Goal: Task Accomplishment & Management: Manage account settings

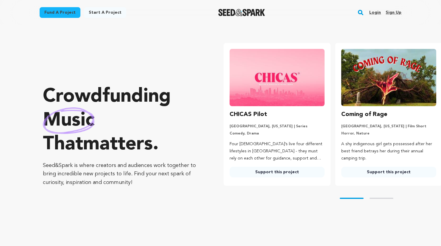
click at [376, 11] on link "Login" at bounding box center [376, 13] width 12 height 10
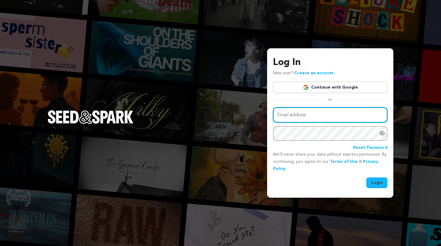
click at [301, 115] on input "Email address" at bounding box center [330, 114] width 114 height 15
type input "jasonsburke@gmail.com"
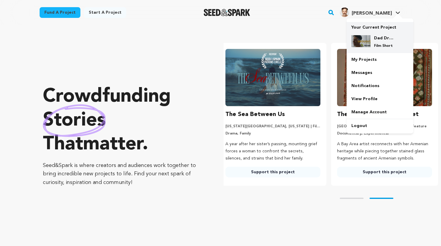
scroll to position [0, 117]
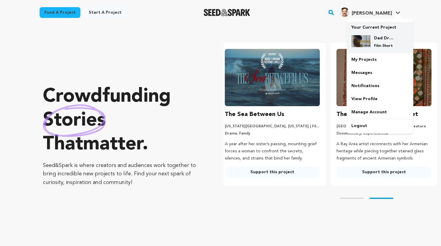
click at [384, 39] on h4 "Dad Drought" at bounding box center [384, 38] width 21 height 6
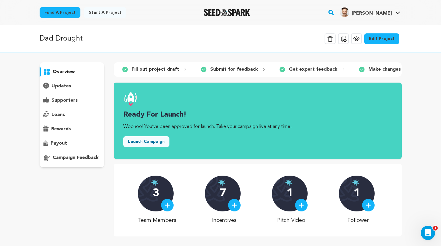
click at [384, 37] on link "Edit Project" at bounding box center [381, 38] width 35 height 11
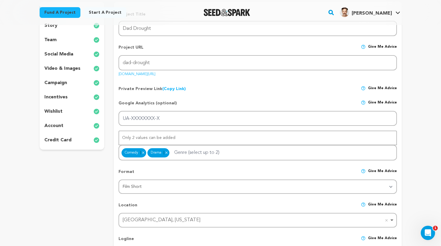
scroll to position [90, 0]
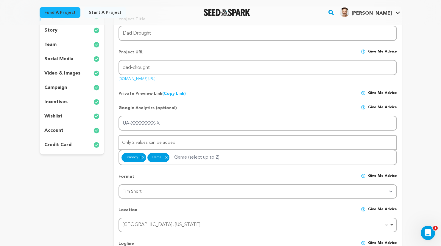
click at [57, 41] on div "team" at bounding box center [72, 45] width 65 height 10
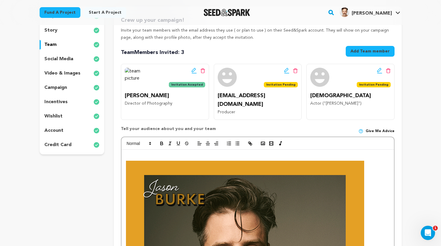
click at [55, 30] on p "story" at bounding box center [50, 30] width 13 height 7
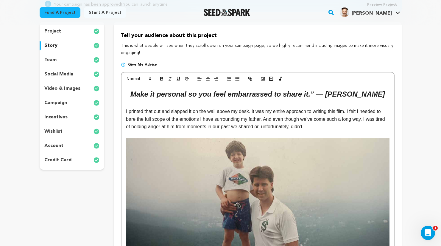
scroll to position [75, 0]
click at [193, 95] on em "Make it personal so you feel embarrassed to share it.” — Quentin Tarantio" at bounding box center [258, 94] width 255 height 8
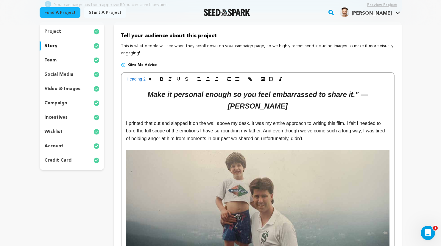
click at [344, 95] on em "Make it personal enough so you feel embarrassed to share it.” — Quentin Tarantio" at bounding box center [259, 99] width 223 height 19
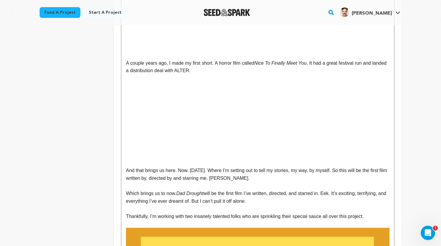
scroll to position [916, 0]
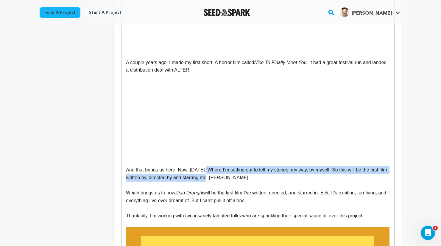
drag, startPoint x: 207, startPoint y: 170, endPoint x: 220, endPoint y: 178, distance: 15.9
click at [220, 178] on span "And that brings us here. Now. [DATE]. Where I’m setting out to tell my stories,…" at bounding box center [257, 173] width 263 height 13
copy span "Where I’m setting out to tell my stories, my way, by myself. So this will be th…"
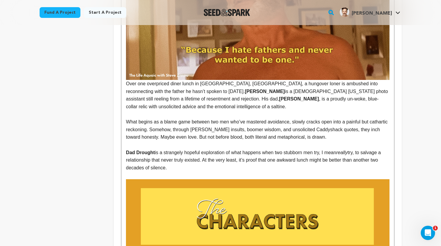
scroll to position [1689, 0]
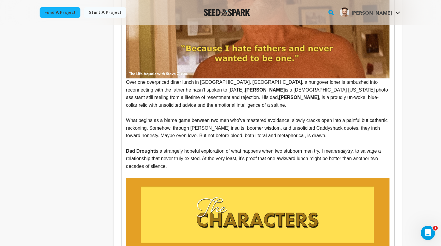
click at [169, 157] on p "Dad Drought is a strangely hopeful exploration of what happens when two stubbor…" at bounding box center [257, 158] width 263 height 23
drag, startPoint x: 171, startPoint y: 159, endPoint x: 124, endPoint y: 144, distance: 48.9
click at [124, 144] on div "Make it personal enough so you feel embarrassed to share it.” — Quentin Taranti…" at bounding box center [258, 118] width 272 height 3294
copy p "Dad Drought is a strangely hopeful exploration of what happens when two stubbor…"
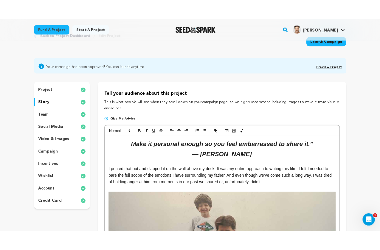
scroll to position [27, 0]
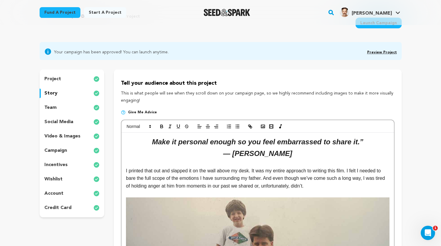
click at [51, 179] on p "wishlist" at bounding box center [53, 179] width 18 height 7
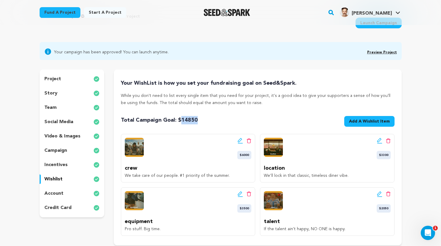
drag, startPoint x: 195, startPoint y: 121, endPoint x: 180, endPoint y: 121, distance: 15.8
click at [180, 121] on div "Total Campaign Goal: $ 14850 Goal: $14,850 Add A Wishlist Item New Wishlist Item" at bounding box center [258, 122] width 274 height 13
copy span "14850"
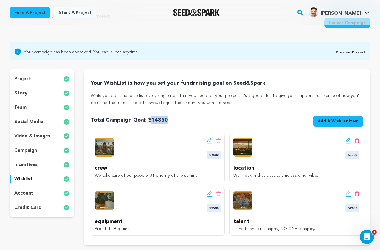
click at [346, 8] on div "[PERSON_NAME]" at bounding box center [335, 12] width 52 height 10
click at [347, 14] on span "[PERSON_NAME]" at bounding box center [341, 13] width 40 height 5
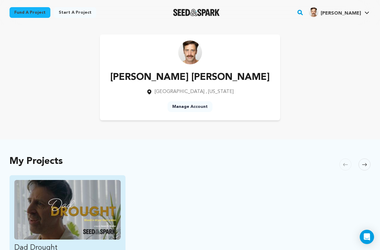
click at [74, 209] on img "Fund Dad Drought" at bounding box center [67, 210] width 106 height 60
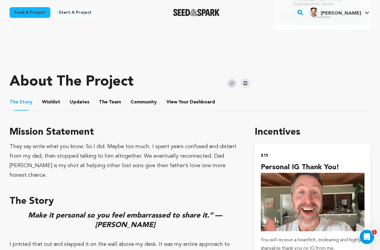
scroll to position [221, 0]
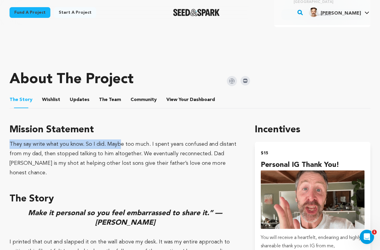
drag, startPoint x: 90, startPoint y: 140, endPoint x: 118, endPoint y: 140, distance: 27.7
click at [118, 140] on div "They say write what you know. So I did. Maybe too much. I spent years confused …" at bounding box center [125, 158] width 231 height 38
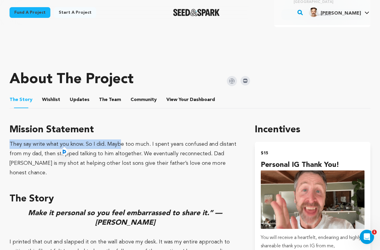
scroll to position [0, 0]
